Goal: Information Seeking & Learning: Learn about a topic

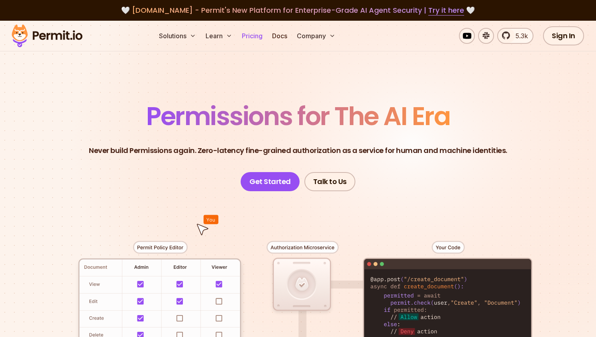
click at [248, 36] on link "Pricing" at bounding box center [252, 36] width 27 height 16
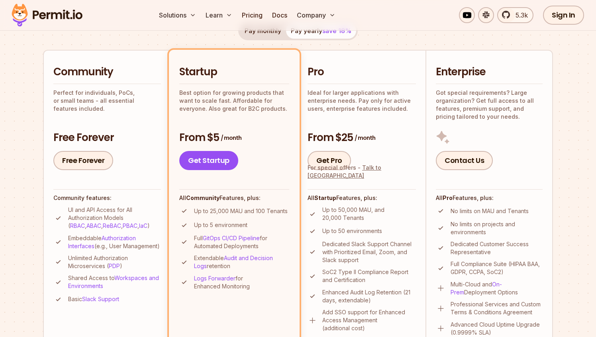
scroll to position [216, 0]
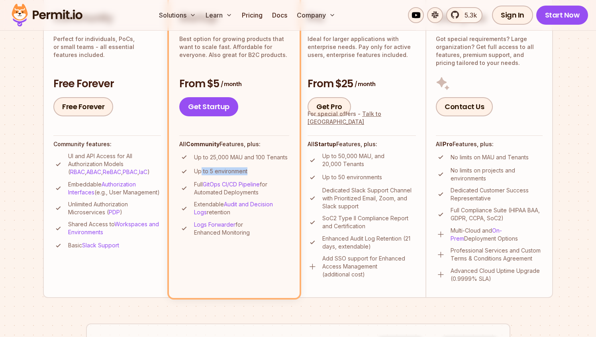
drag, startPoint x: 200, startPoint y: 171, endPoint x: 254, endPoint y: 171, distance: 53.8
click at [254, 171] on li "Up to 5 environment" at bounding box center [234, 171] width 110 height 10
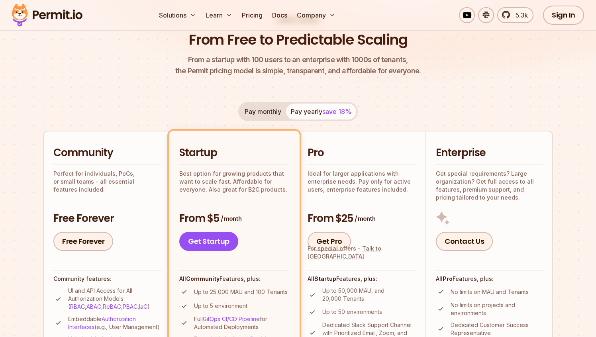
scroll to position [108, 0]
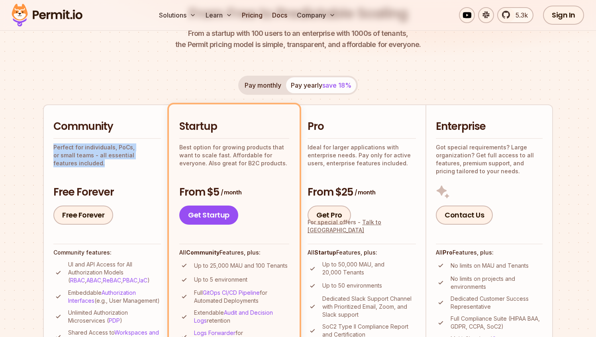
drag, startPoint x: 53, startPoint y: 147, endPoint x: 160, endPoint y: 161, distance: 108.0
click at [160, 161] on li "Community Perfect for individuals, PoCs, or small teams - all essential feature…" at bounding box center [106, 255] width 127 height 302
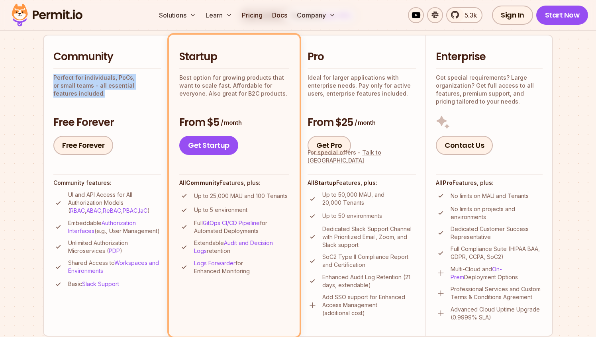
scroll to position [181, 0]
